Goal: Task Accomplishment & Management: Manage account settings

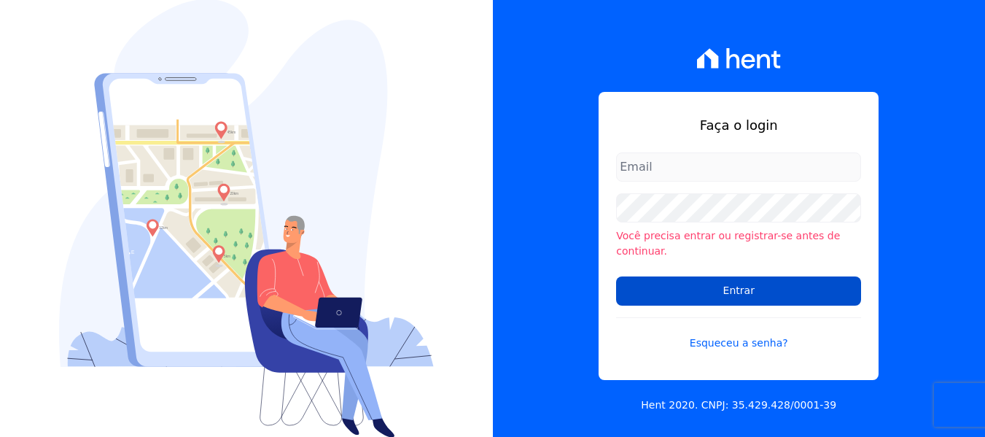
type input "maria.edinea@markaprime.com.br"
click at [788, 284] on input "Entrar" at bounding box center [738, 290] width 245 height 29
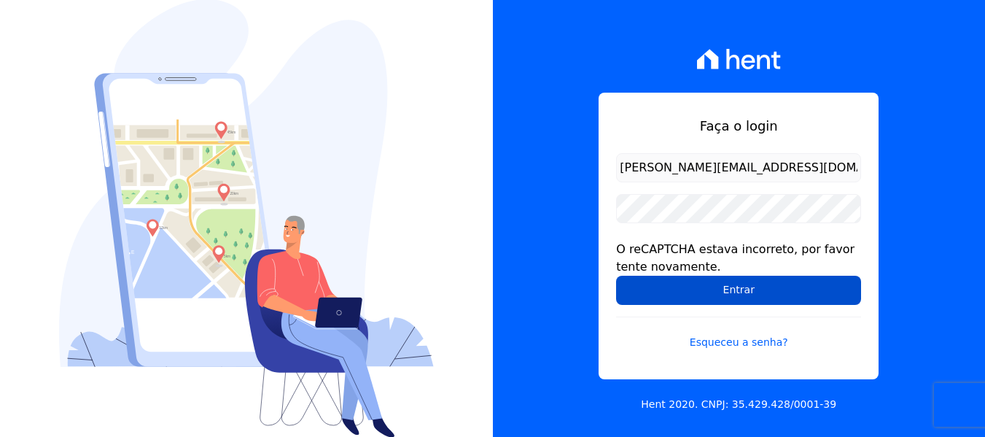
click at [737, 296] on input "Entrar" at bounding box center [738, 290] width 245 height 29
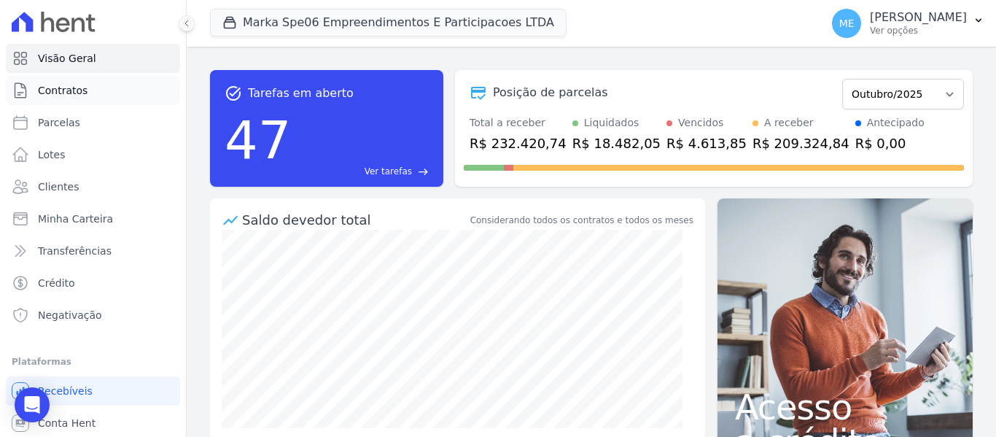
click at [72, 98] on link "Contratos" at bounding box center [93, 90] width 174 height 29
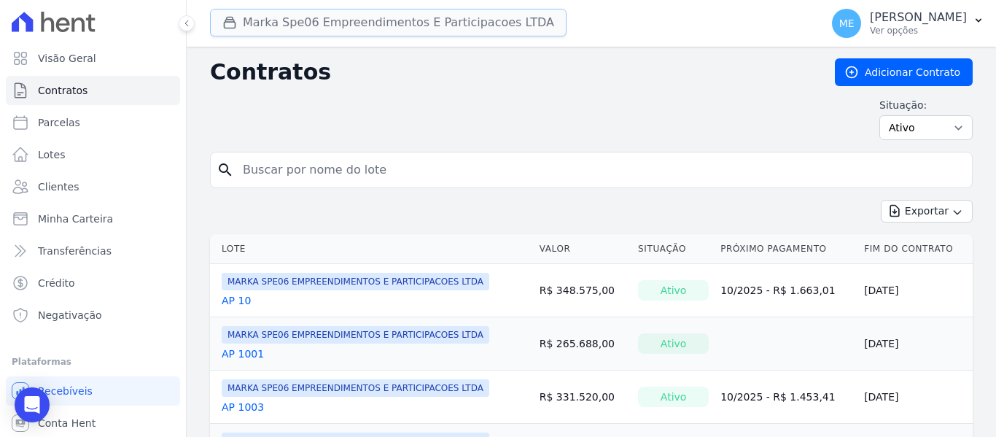
click at [292, 20] on button "Marka Spe06 Empreendimentos E Participacoes LTDA" at bounding box center [388, 23] width 357 height 28
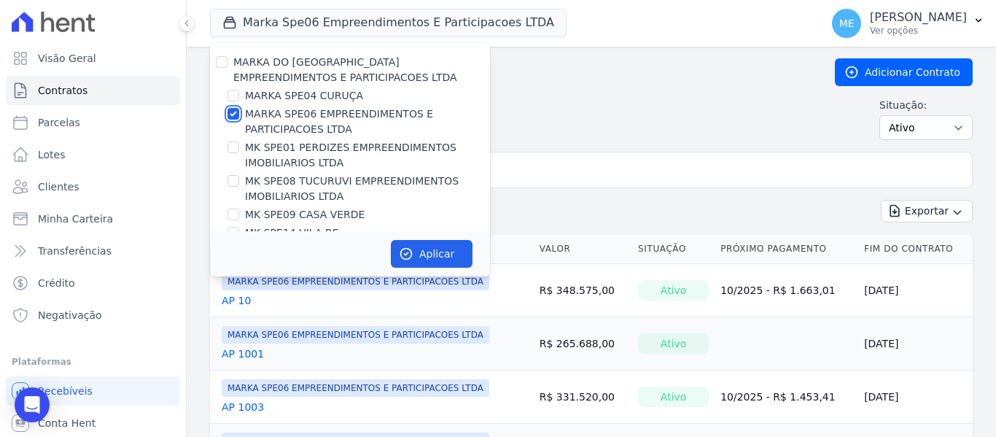
click at [237, 113] on input "MARKA SPE06 EMPREENDIMENTOS E PARTICIPACOES LTDA" at bounding box center [234, 114] width 12 height 12
checkbox input "false"
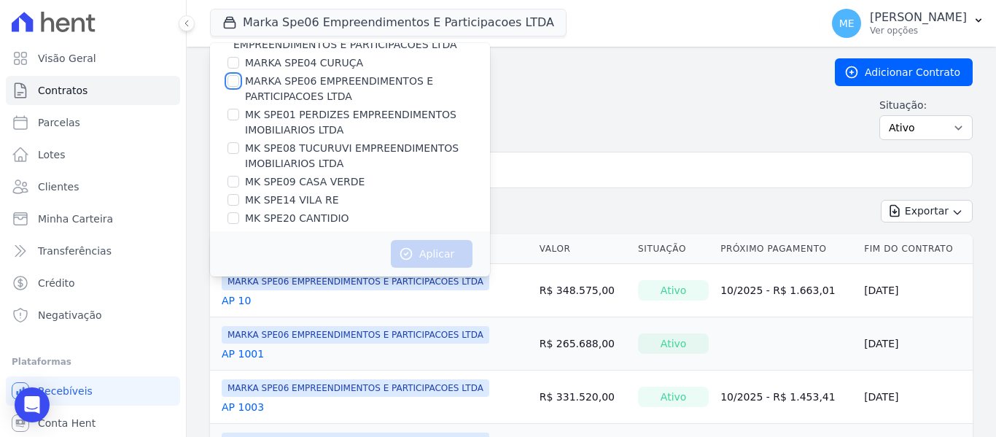
scroll to position [39, 0]
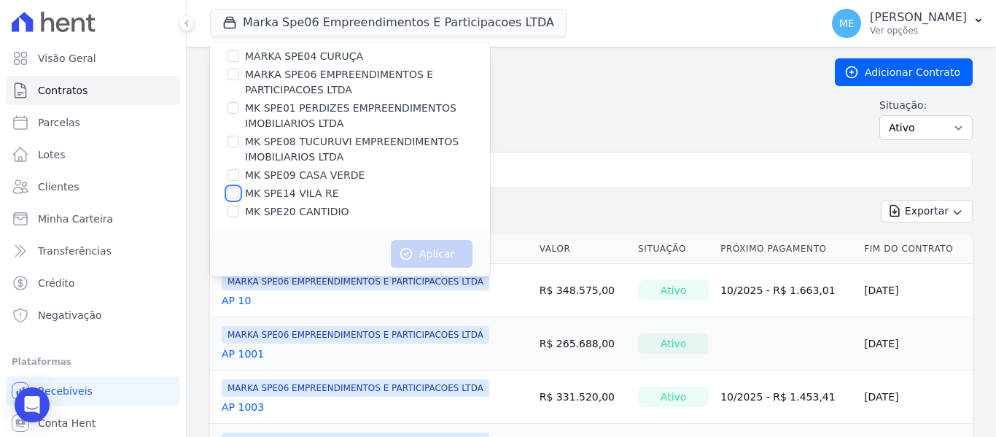
click at [232, 195] on input "MK SPE14 VILA RE" at bounding box center [234, 193] width 12 height 12
checkbox input "true"
click at [445, 253] on button "Aplicar" at bounding box center [432, 254] width 82 height 28
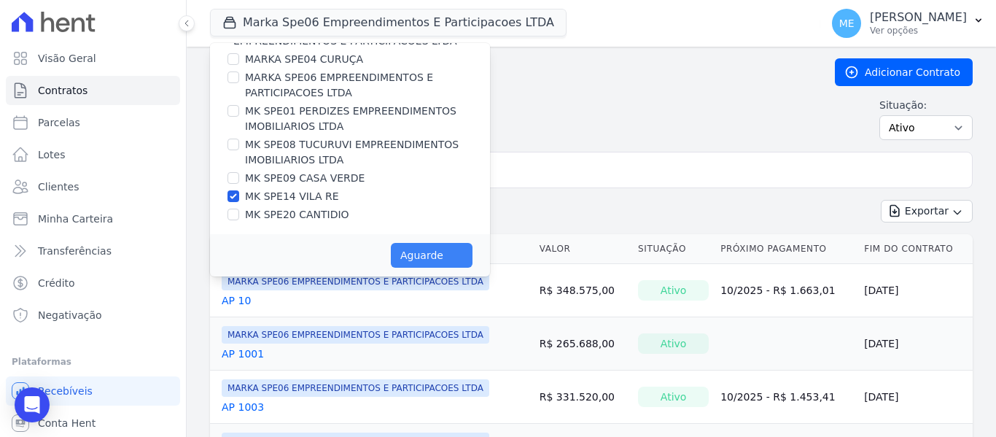
scroll to position [36, 0]
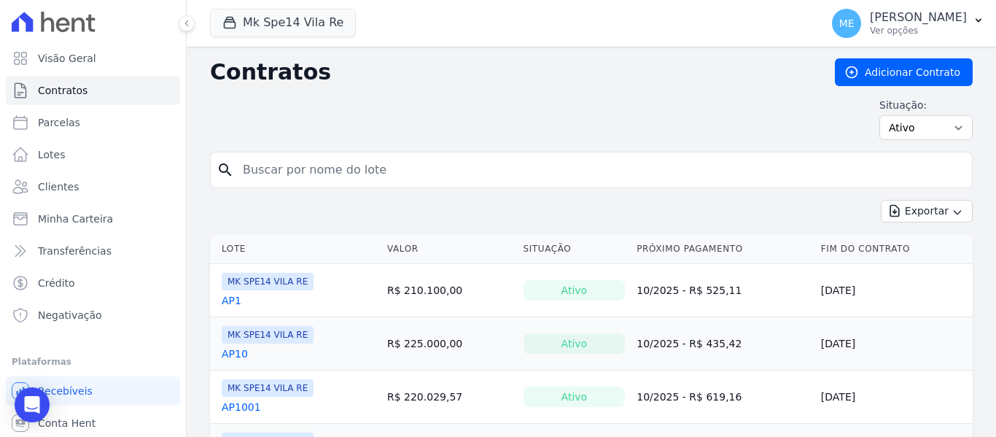
click at [358, 176] on input "search" at bounding box center [600, 169] width 732 height 29
type input "6007"
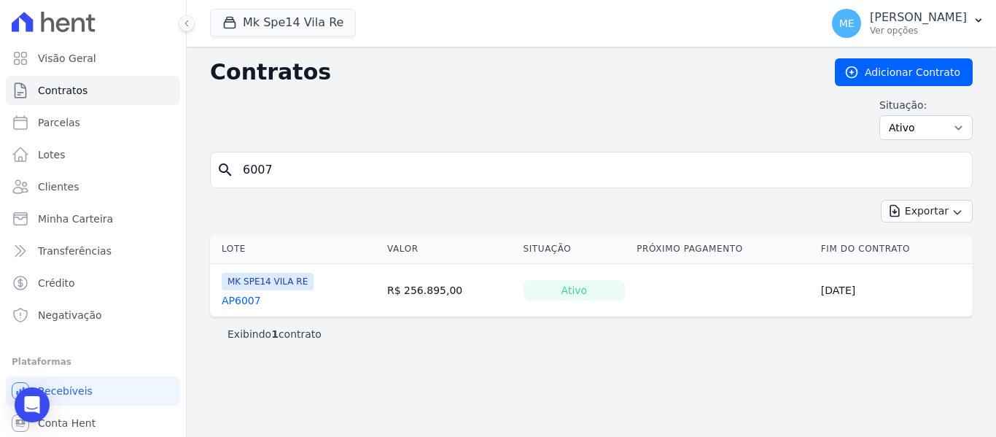
click at [245, 305] on link "AP6007" at bounding box center [241, 300] width 39 height 15
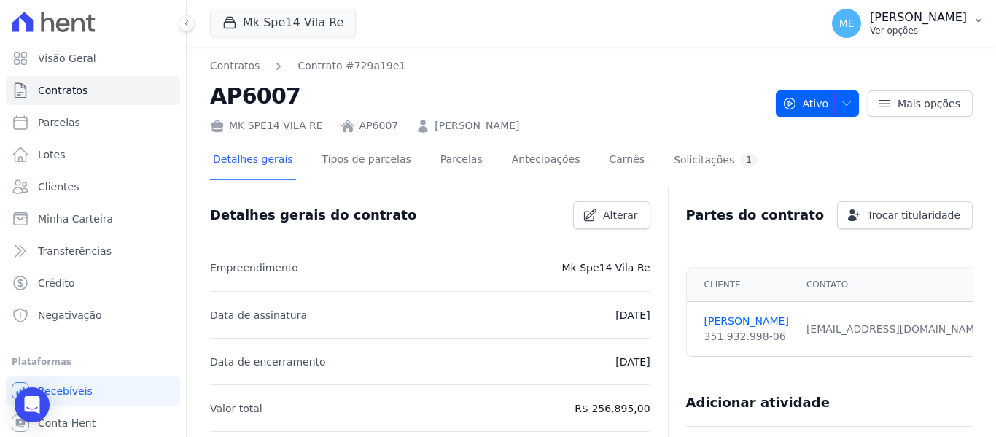
click at [973, 23] on icon "button" at bounding box center [979, 21] width 12 height 12
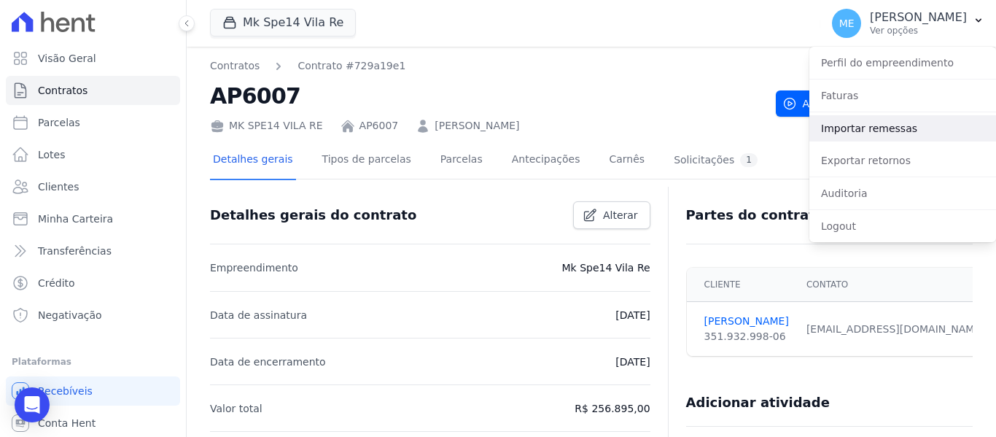
click at [841, 136] on link "Importar remessas" at bounding box center [902, 128] width 187 height 26
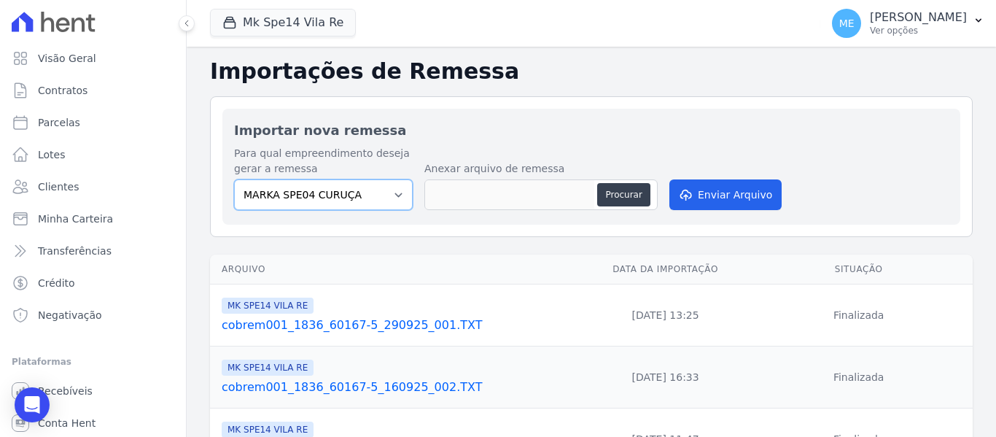
click at [393, 195] on select "MARKA SPE04 CURUÇA MARKA SPE06 EMPREENDIMENTOS E PARTICIPACOES LTDA MK SPE01 PE…" at bounding box center [323, 194] width 179 height 31
select select "39995bf4-9ae3-4619-a753-9d7f943d9086"
click at [234, 179] on select "MARKA SPE04 CURUÇA MARKA SPE06 EMPREENDIMENTOS E PARTICIPACOES LTDA MK SPE01 PE…" at bounding box center [323, 194] width 179 height 31
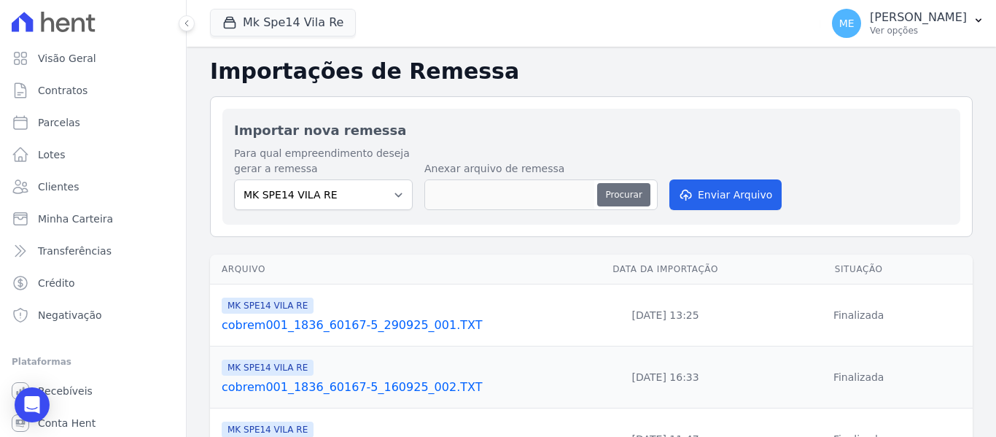
click at [628, 193] on button "Procurar" at bounding box center [623, 194] width 53 height 23
type input "cobrem001_1836_60167-5_061025_001.TXT"
click at [839, 186] on div "Para qual empreendimento deseja gerar a remessa MARKA SPE04 CURUÇA MARKA SPE06 …" at bounding box center [591, 179] width 715 height 67
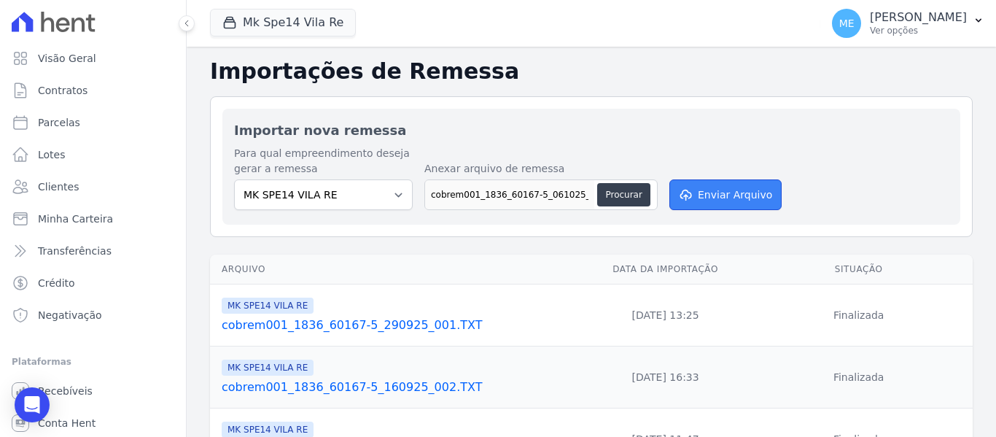
click at [715, 198] on button "Enviar Arquivo" at bounding box center [725, 194] width 112 height 31
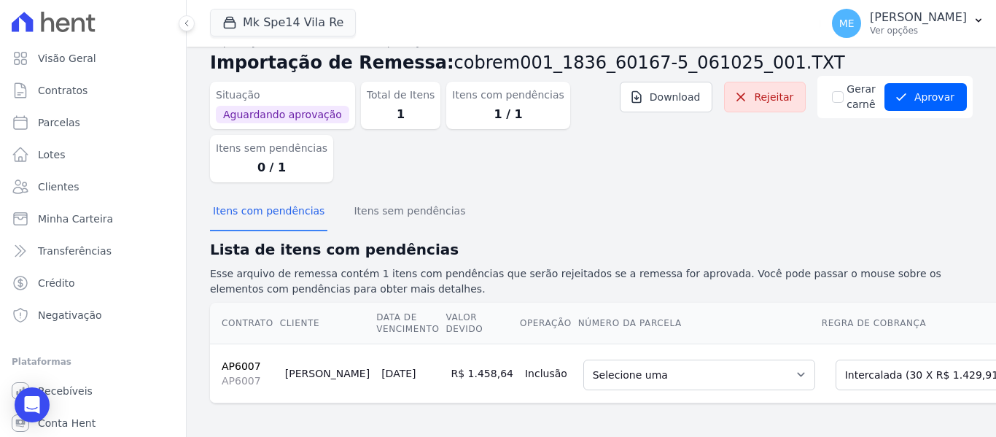
scroll to position [37, 0]
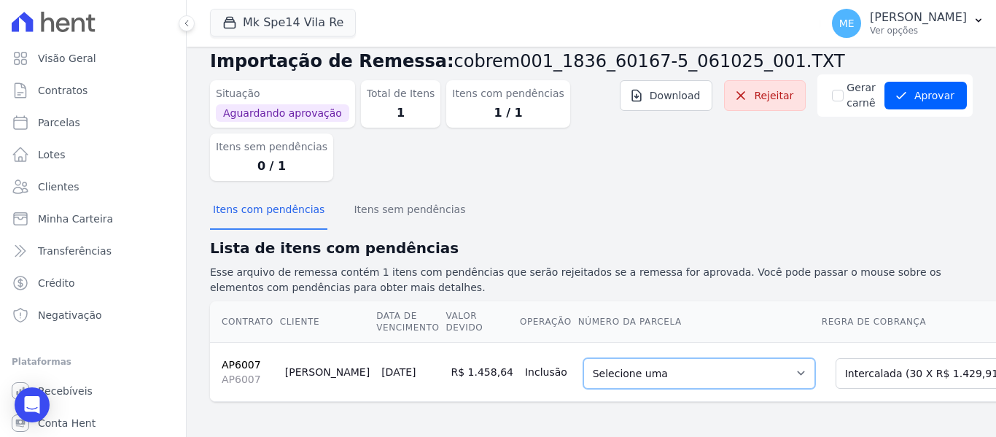
click at [734, 360] on select "Selecione uma 1 - [DATE] - R$ 1.429,91 - Agendado 2 - [DATE] - R$ 1.429,91 - Ag…" at bounding box center [699, 373] width 232 height 31
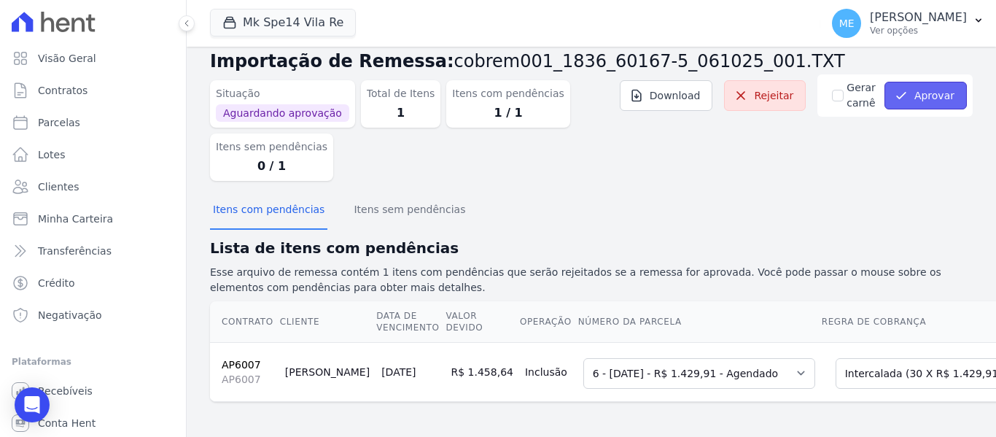
click at [933, 85] on button "Aprovar" at bounding box center [926, 96] width 82 height 28
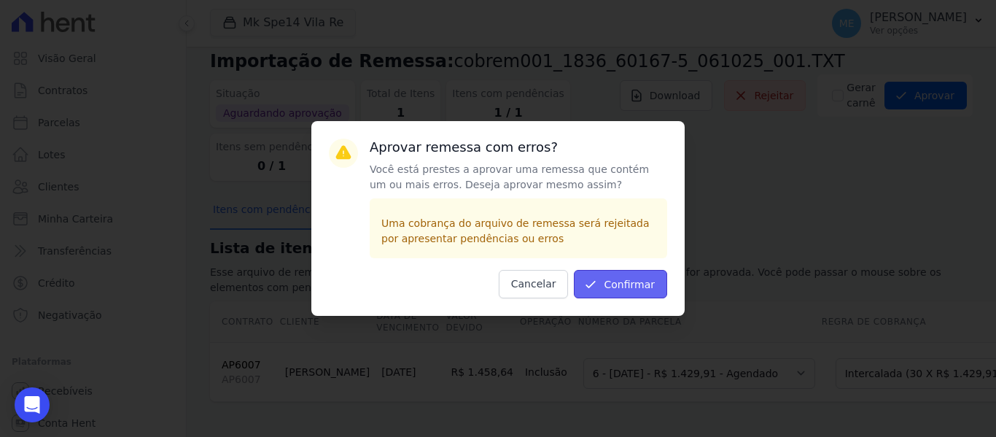
click at [618, 284] on button "Confirmar" at bounding box center [620, 284] width 93 height 28
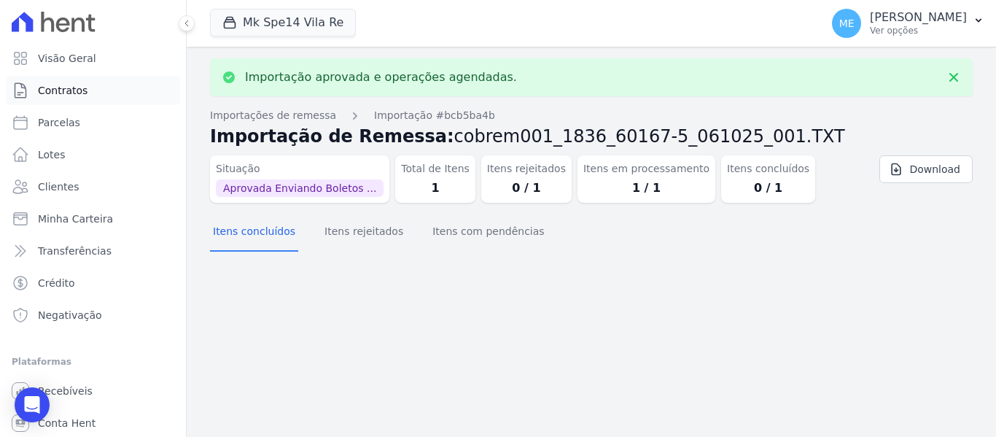
click at [77, 90] on span "Contratos" at bounding box center [63, 90] width 50 height 15
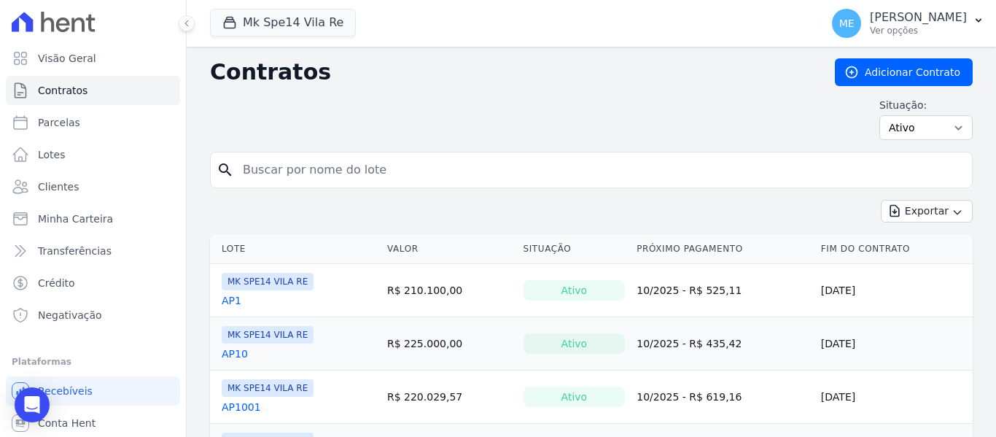
click at [327, 179] on input "search" at bounding box center [600, 169] width 732 height 29
type input "6007"
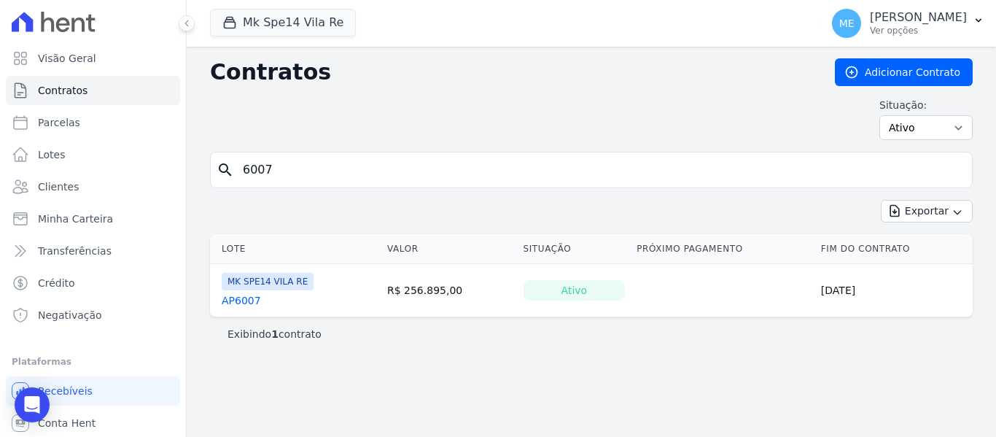
click at [256, 297] on link "AP6007" at bounding box center [241, 300] width 39 height 15
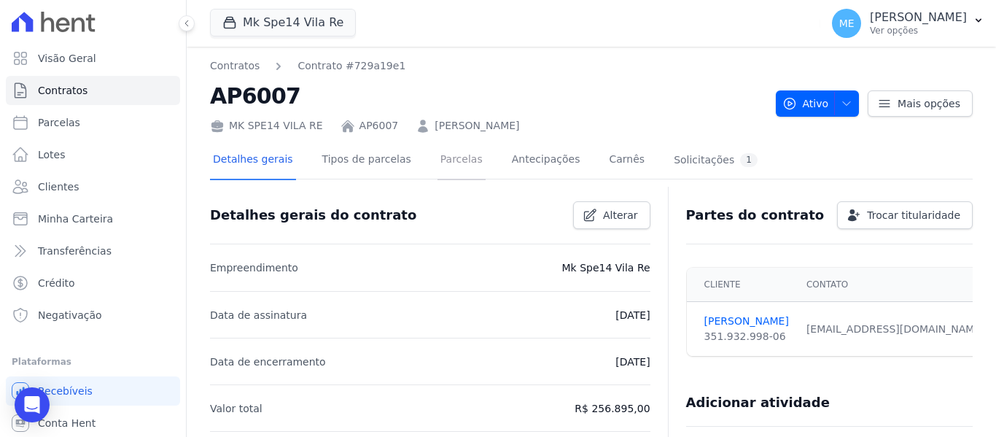
click at [448, 162] on link "Parcelas" at bounding box center [462, 160] width 48 height 39
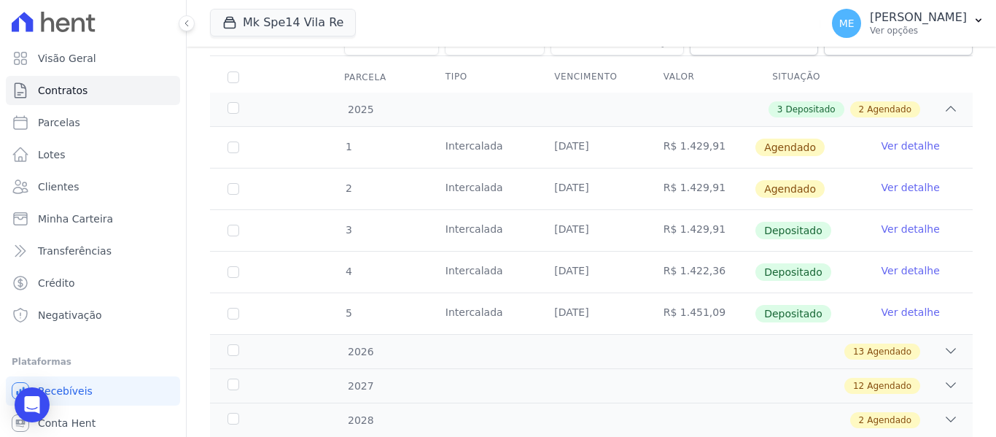
scroll to position [225, 0]
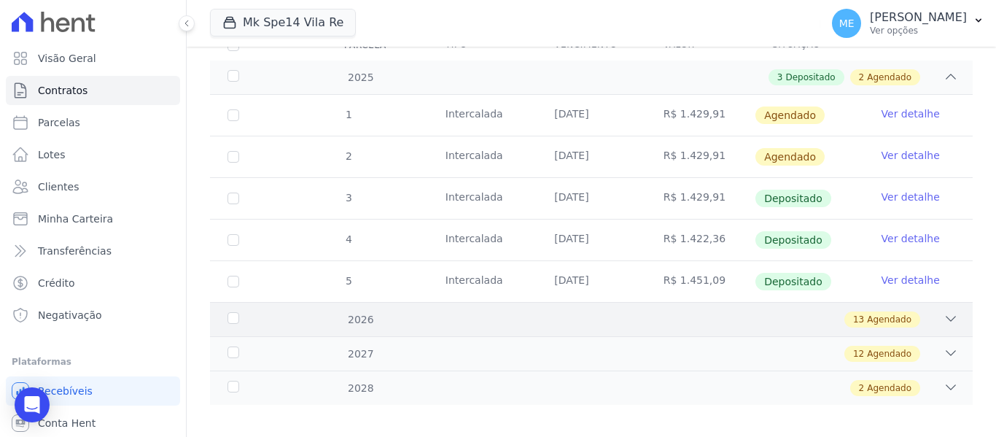
click at [932, 311] on div "13 Agendado" at bounding box center [628, 319] width 659 height 16
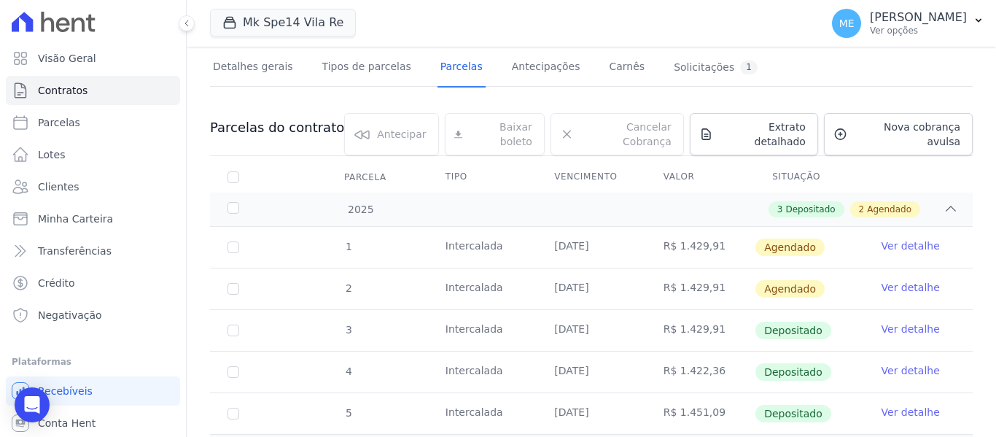
scroll to position [79, 0]
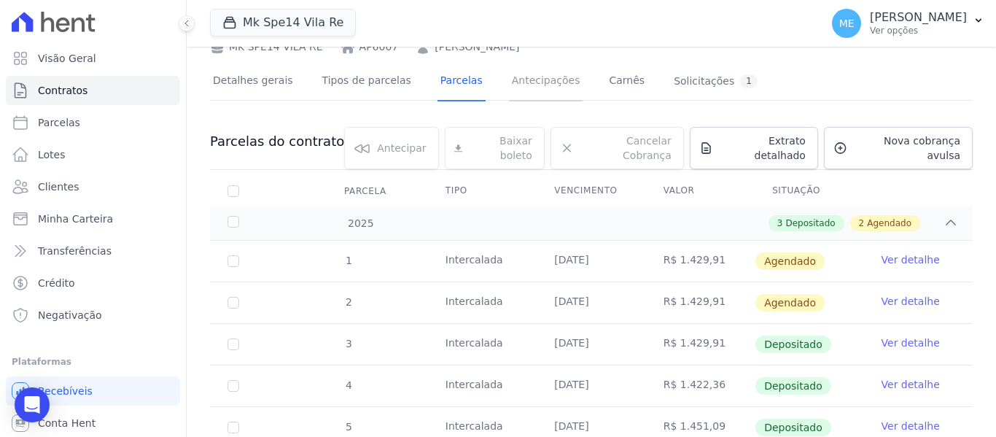
click at [530, 76] on link "Antecipações" at bounding box center [546, 82] width 74 height 39
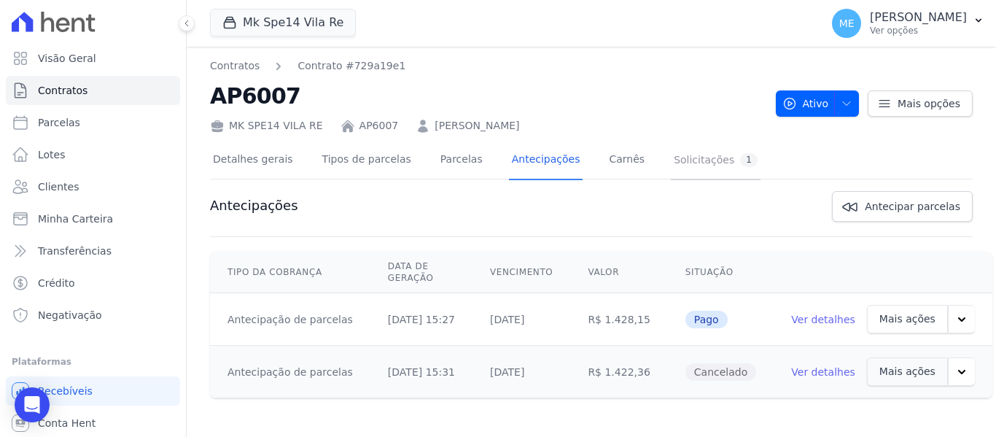
click at [674, 160] on div "Solicitações 1" at bounding box center [716, 160] width 84 height 14
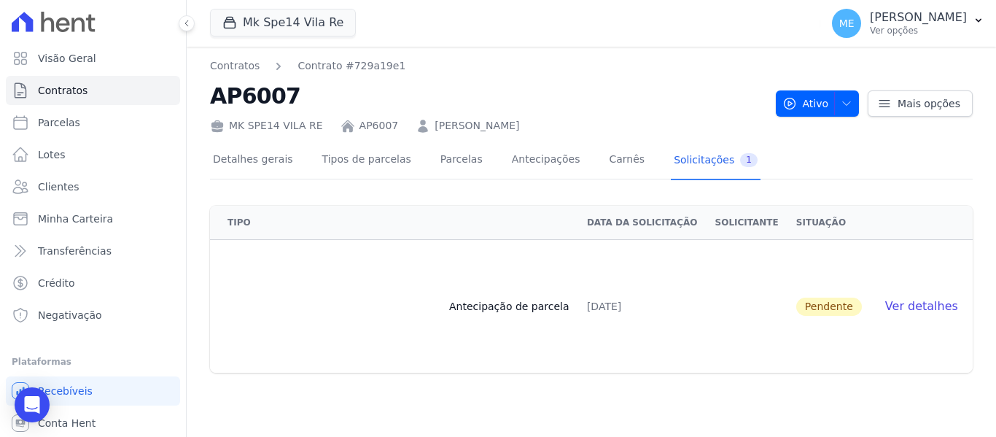
click at [910, 308] on span "Ver detalhes" at bounding box center [921, 306] width 73 height 14
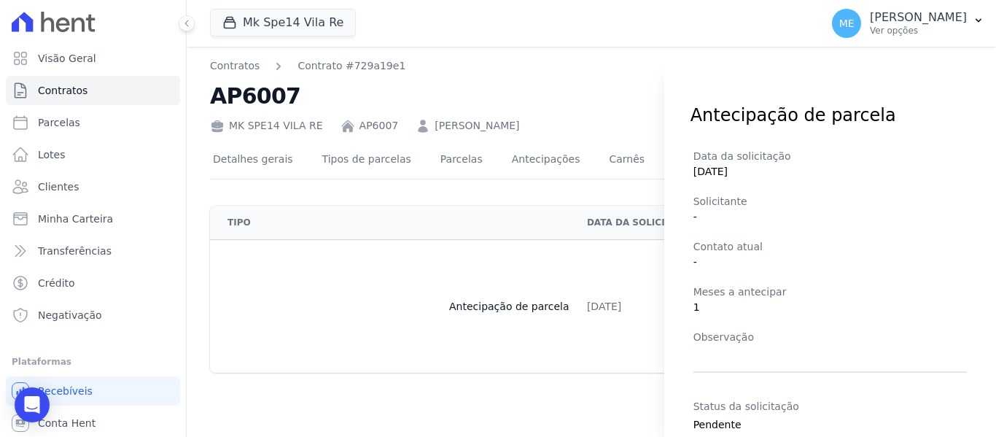
scroll to position [69, 0]
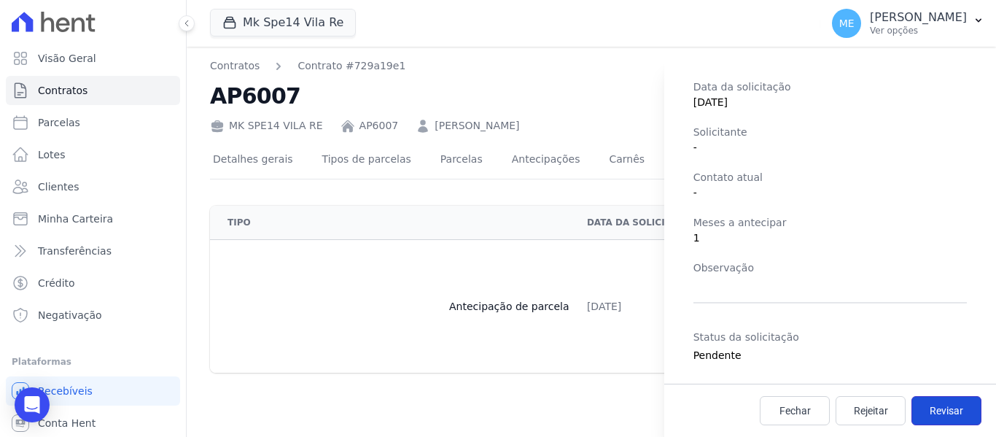
click at [933, 405] on span "Revisar" at bounding box center [947, 410] width 34 height 15
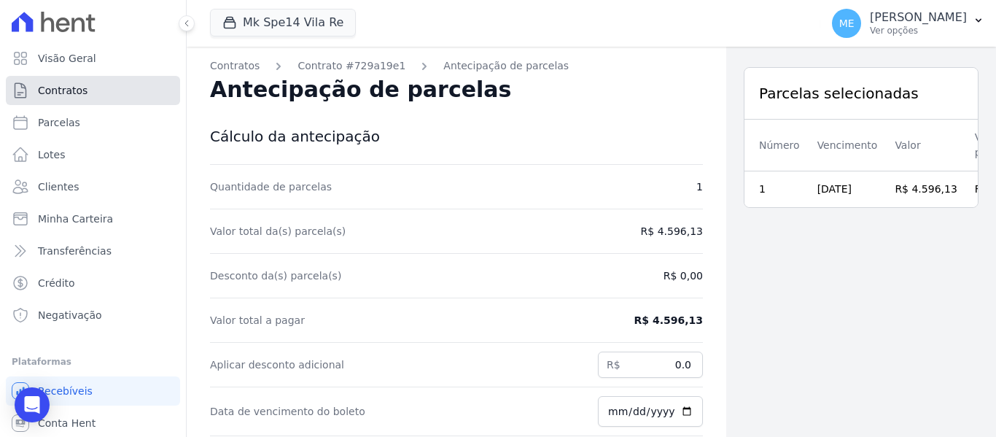
click at [67, 88] on span "Contratos" at bounding box center [63, 90] width 50 height 15
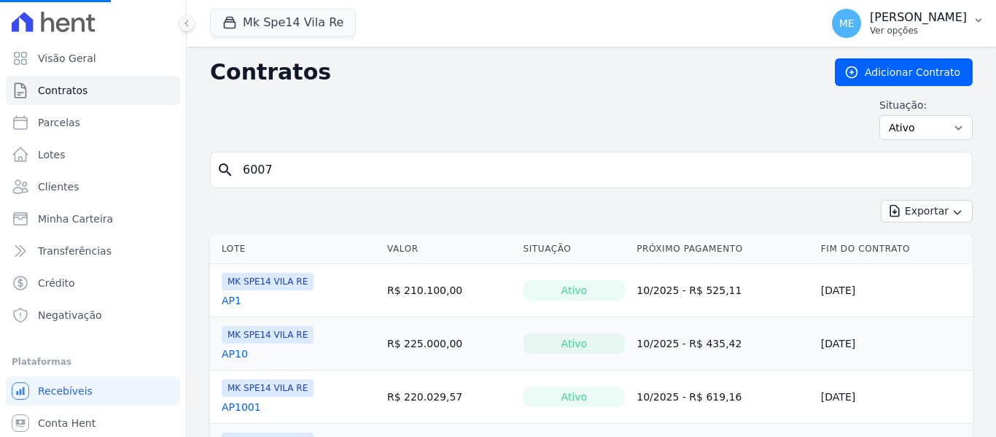
click at [975, 13] on button "ME [PERSON_NAME] Ver opções" at bounding box center [908, 23] width 176 height 41
click at [977, 22] on icon "button" at bounding box center [979, 21] width 12 height 12
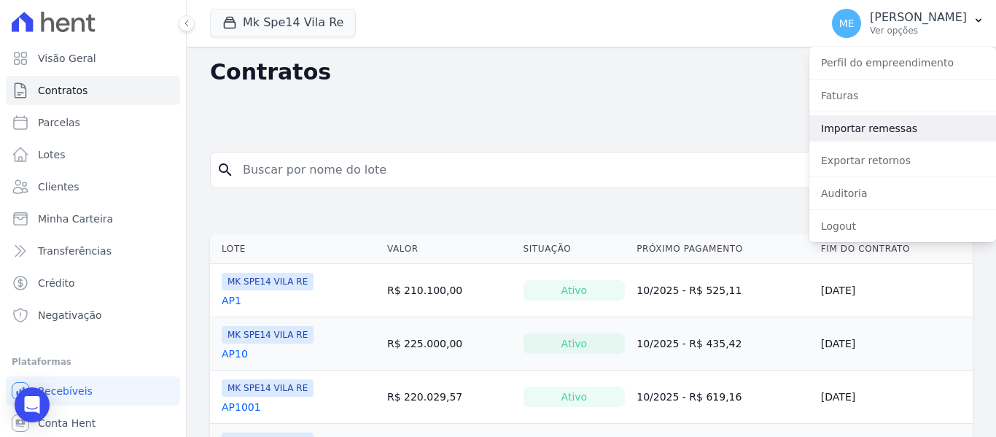
click at [869, 132] on link "Importar remessas" at bounding box center [902, 128] width 187 height 26
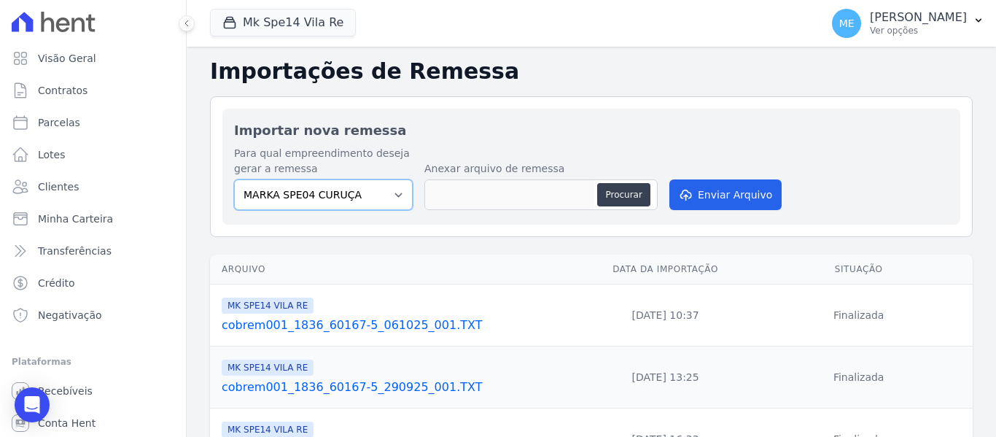
click at [390, 193] on select "MARKA SPE04 CURUÇA MARKA SPE06 EMPREENDIMENTOS E PARTICIPACOES LTDA MK SPE01 PE…" at bounding box center [323, 194] width 179 height 31
select select "39995bf4-9ae3-4619-a753-9d7f943d9086"
click at [234, 179] on select "MARKA SPE04 CURUÇA MARKA SPE06 EMPREENDIMENTOS E PARTICIPACOES LTDA MK SPE01 PE…" at bounding box center [323, 194] width 179 height 31
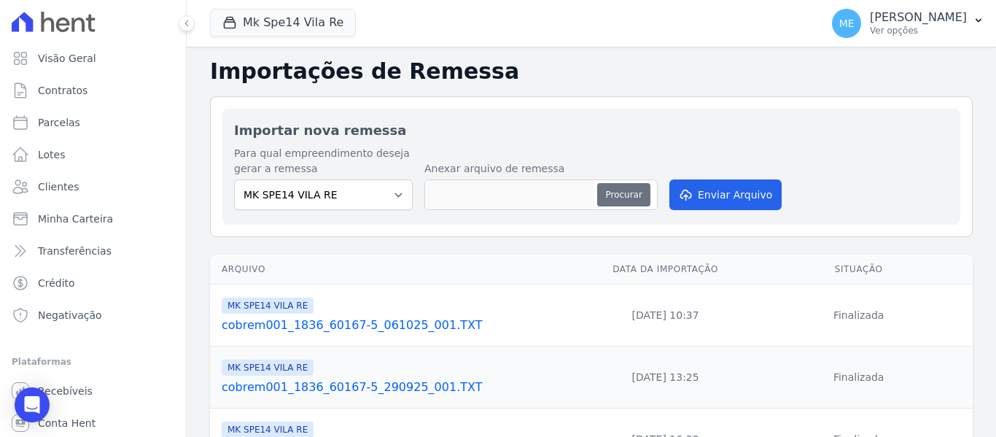
click at [610, 196] on button "Procurar" at bounding box center [623, 194] width 53 height 23
type input "cobrem001_1836_60167-5_061025_001.TXT"
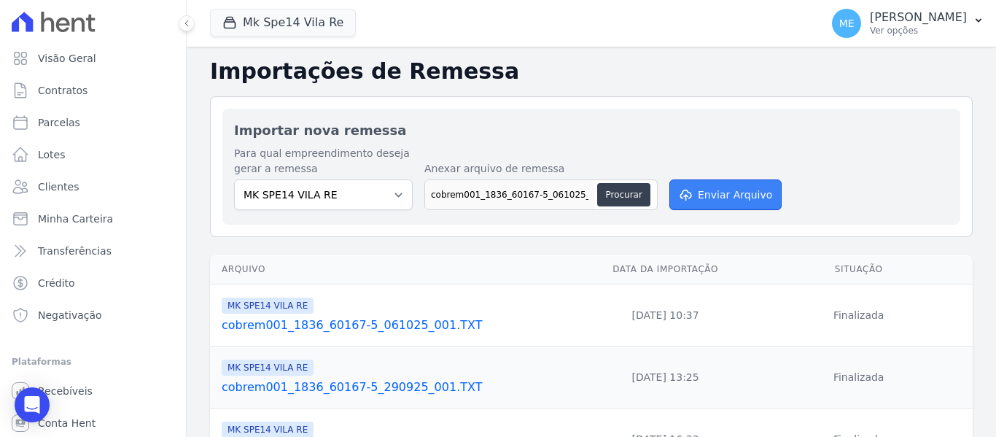
click at [718, 199] on button "Enviar Arquivo" at bounding box center [725, 194] width 112 height 31
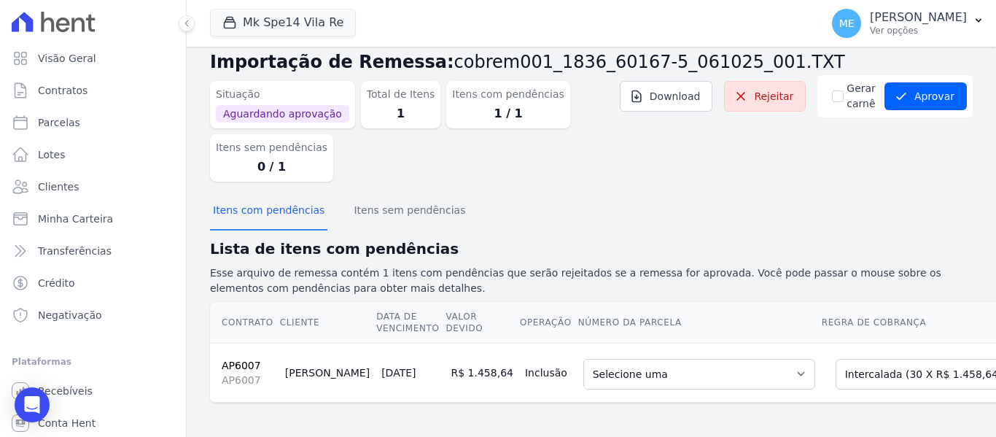
scroll to position [37, 0]
click at [928, 360] on select "Selecione uma Nova Parcela Avulsa Parcela Avulsa Existente Intercalada (30 X R$…" at bounding box center [936, 373] width 201 height 31
click at [836, 358] on select "Selecione uma Nova Parcela Avulsa Parcela Avulsa Existente Intercalada (30 X R$…" at bounding box center [936, 373] width 201 height 31
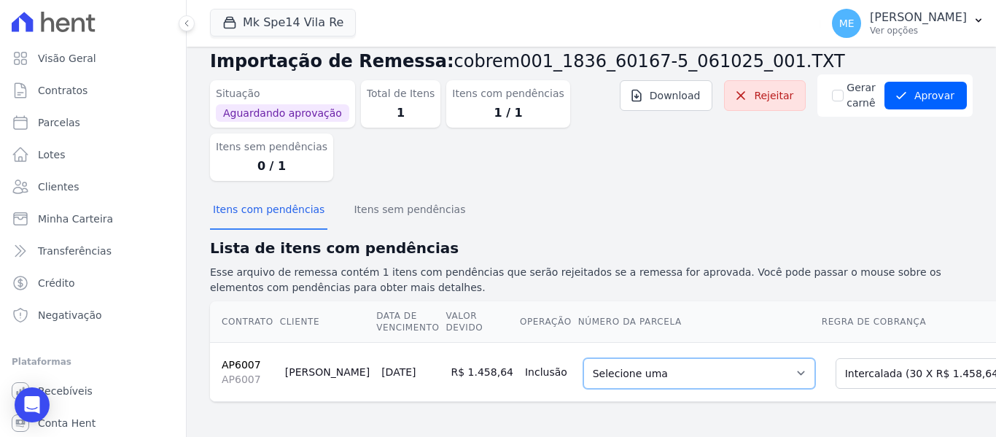
click at [735, 358] on select "Selecione uma 1 - 15/08/2025 - R$ 1.429,91 - Agendado 2 - 15/09/2025 - R$ 1.429…" at bounding box center [699, 373] width 232 height 31
click at [842, 193] on div "Itens com pendências Itens sem pendências" at bounding box center [591, 211] width 763 height 36
click at [54, 91] on span "Contratos" at bounding box center [63, 90] width 50 height 15
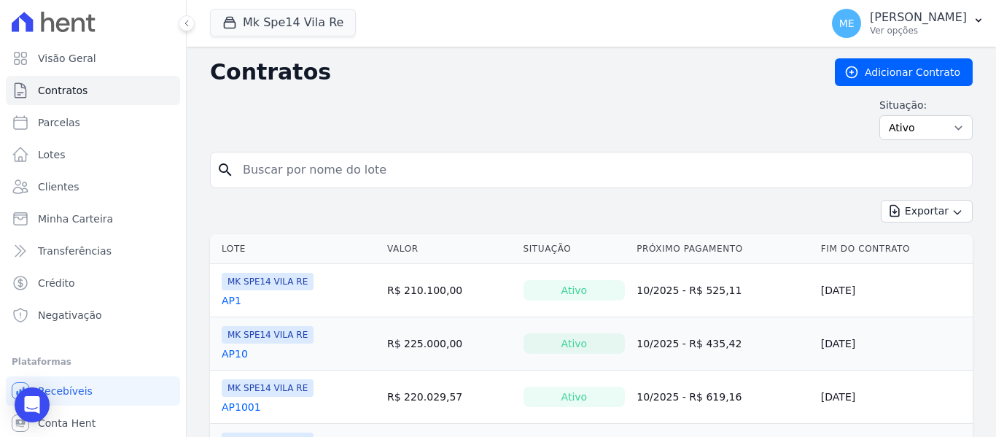
click at [310, 162] on input "search" at bounding box center [600, 169] width 732 height 29
type input "6007"
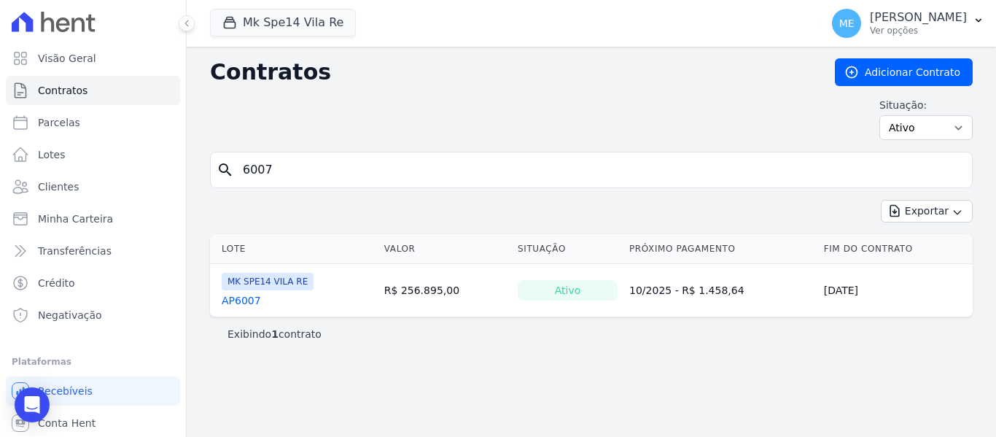
click at [241, 295] on link "AP6007" at bounding box center [241, 300] width 39 height 15
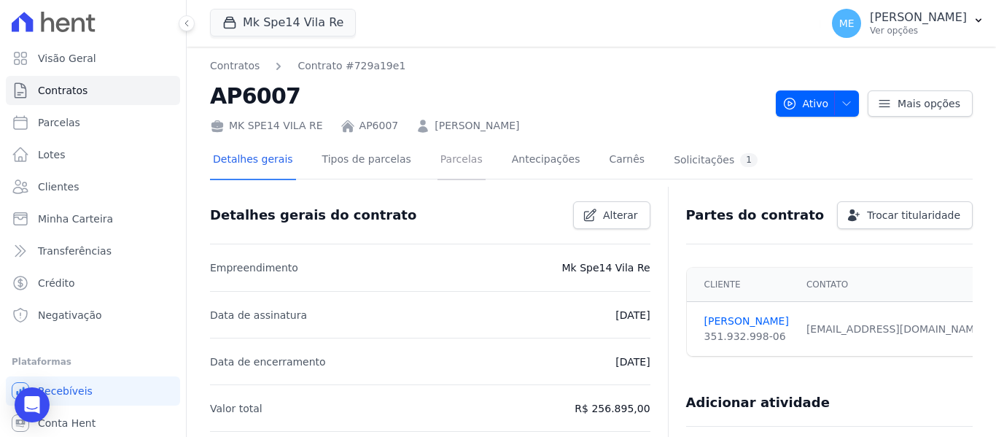
click at [438, 163] on link "Parcelas" at bounding box center [462, 160] width 48 height 39
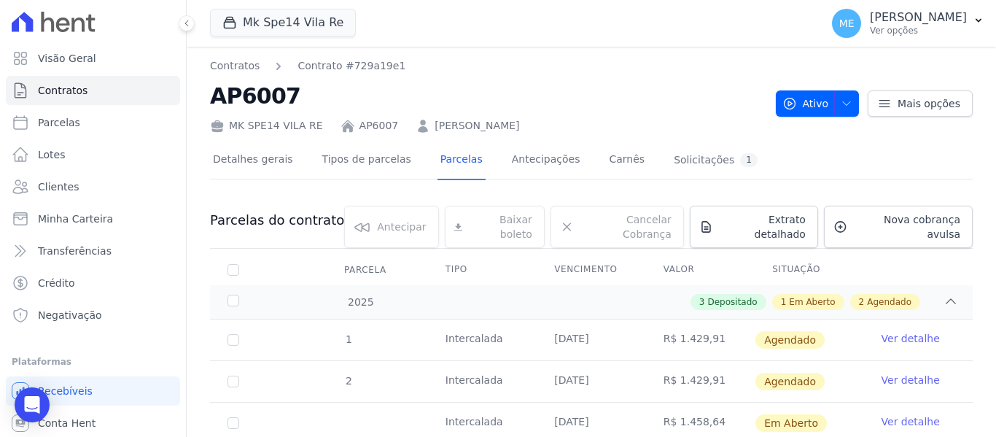
scroll to position [219, 0]
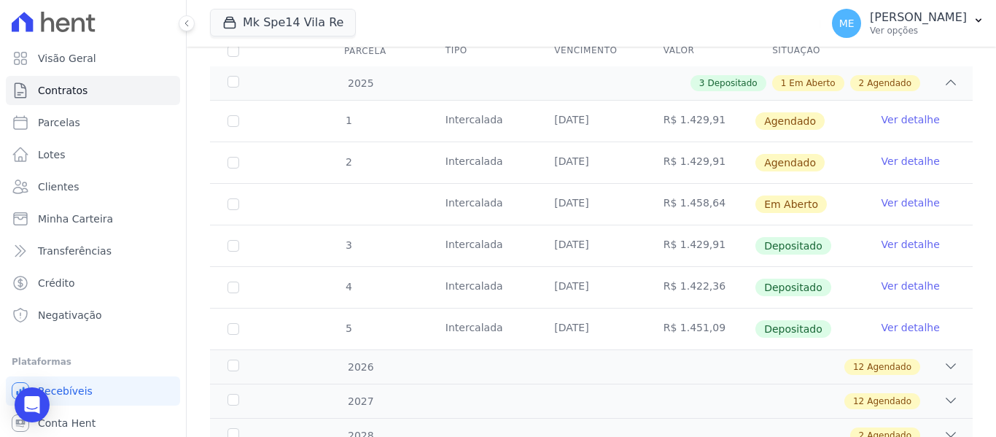
click at [888, 195] on link "Ver detalhe" at bounding box center [911, 202] width 58 height 15
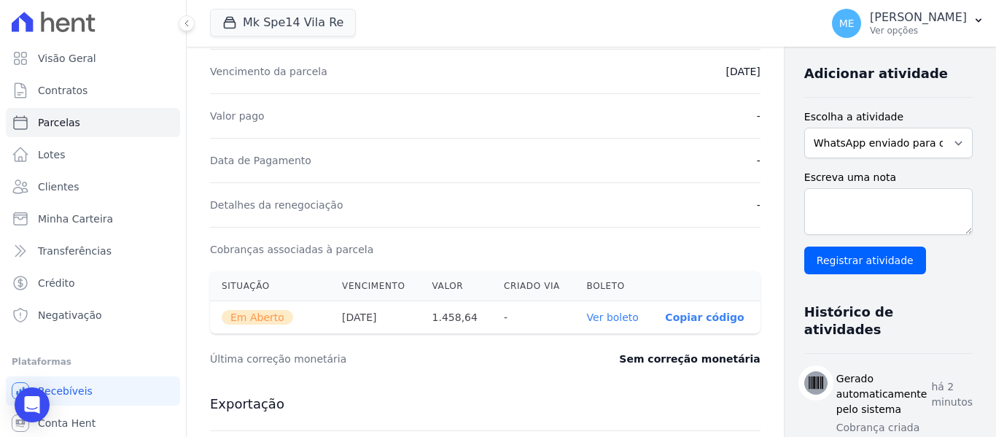
scroll to position [438, 0]
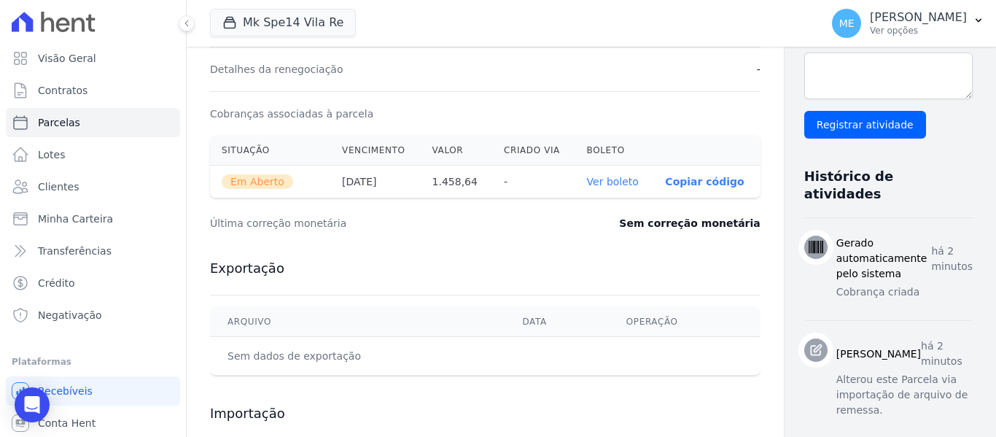
click at [594, 178] on link "Ver boleto" at bounding box center [613, 182] width 52 height 12
